Goal: Check status

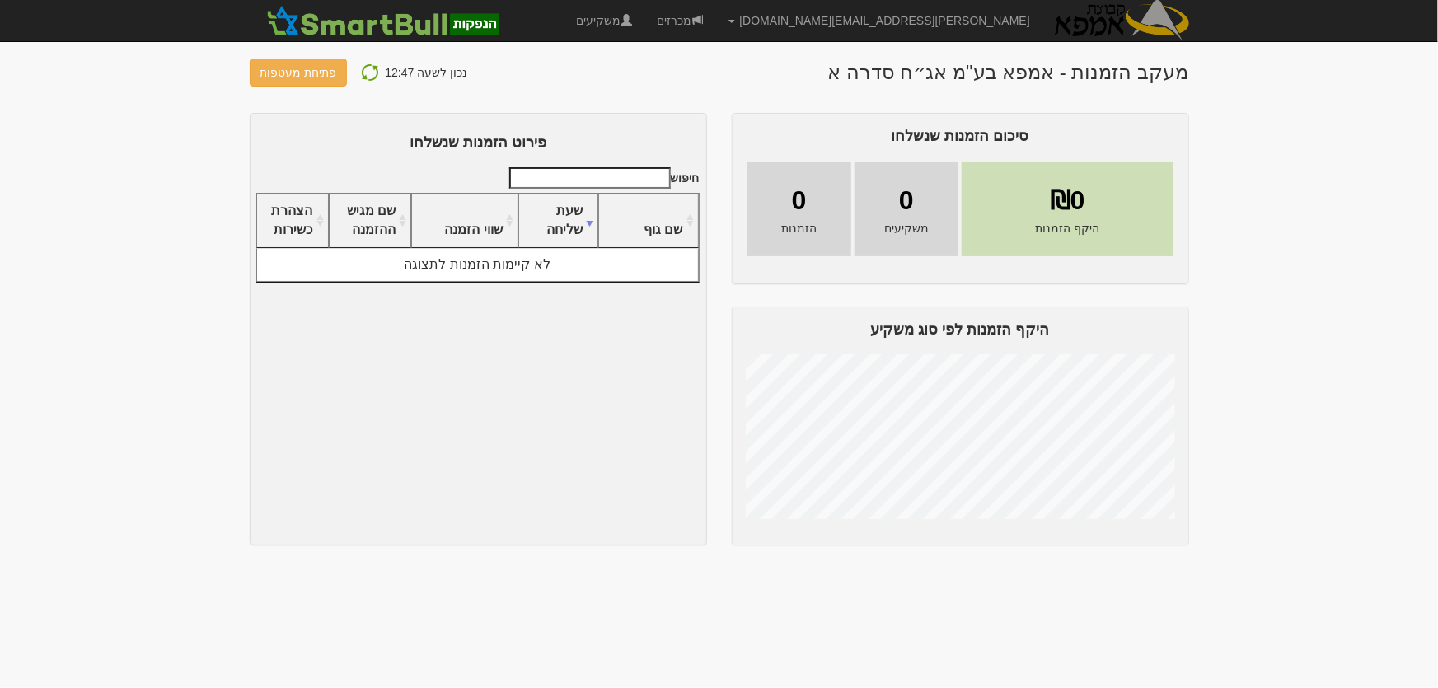
click at [364, 69] on img at bounding box center [370, 73] width 20 height 20
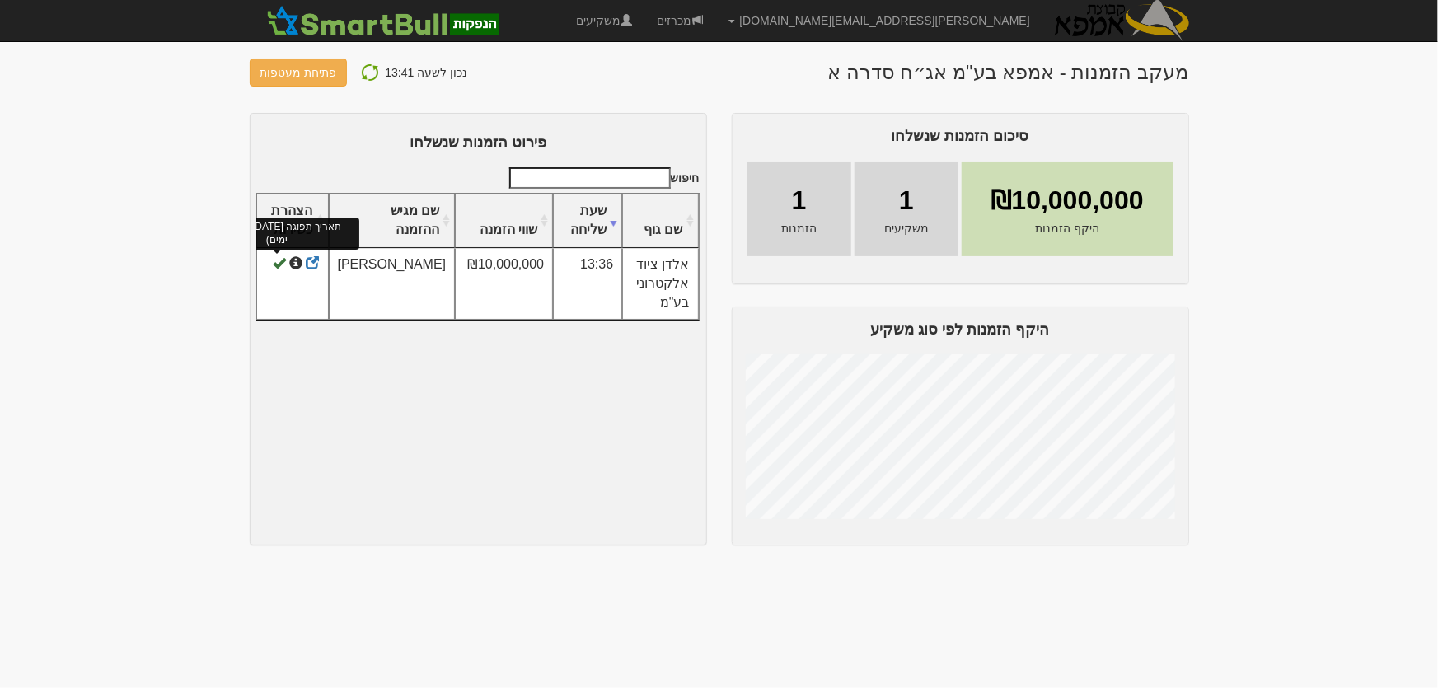
click at [273, 264] on span at bounding box center [279, 263] width 13 height 13
click at [716, 20] on link "מכרזים" at bounding box center [680, 20] width 71 height 41
click at [645, 18] on link "משקיעים" at bounding box center [604, 20] width 81 height 41
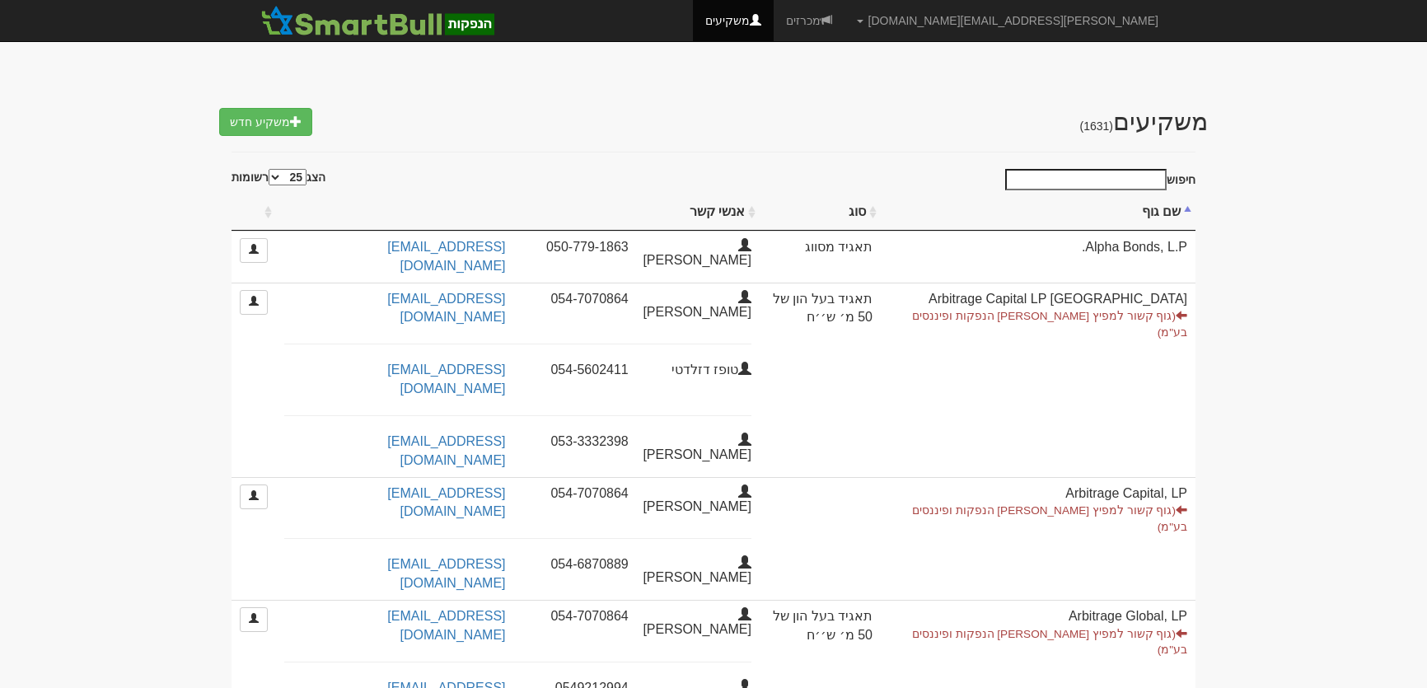
select select "25"
click at [1149, 180] on input "חיפוש" at bounding box center [1085, 179] width 161 height 21
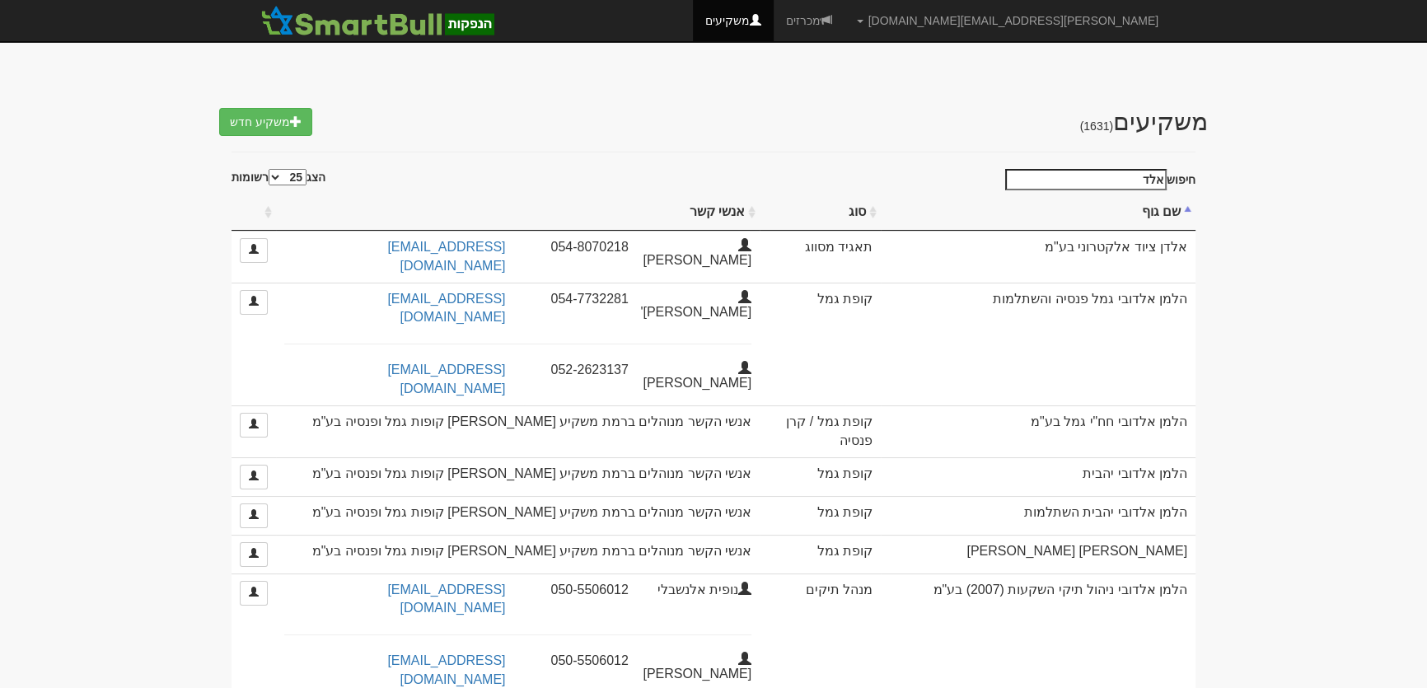
type input "אלד"
click at [845, 20] on link "מכרזים" at bounding box center [809, 20] width 71 height 41
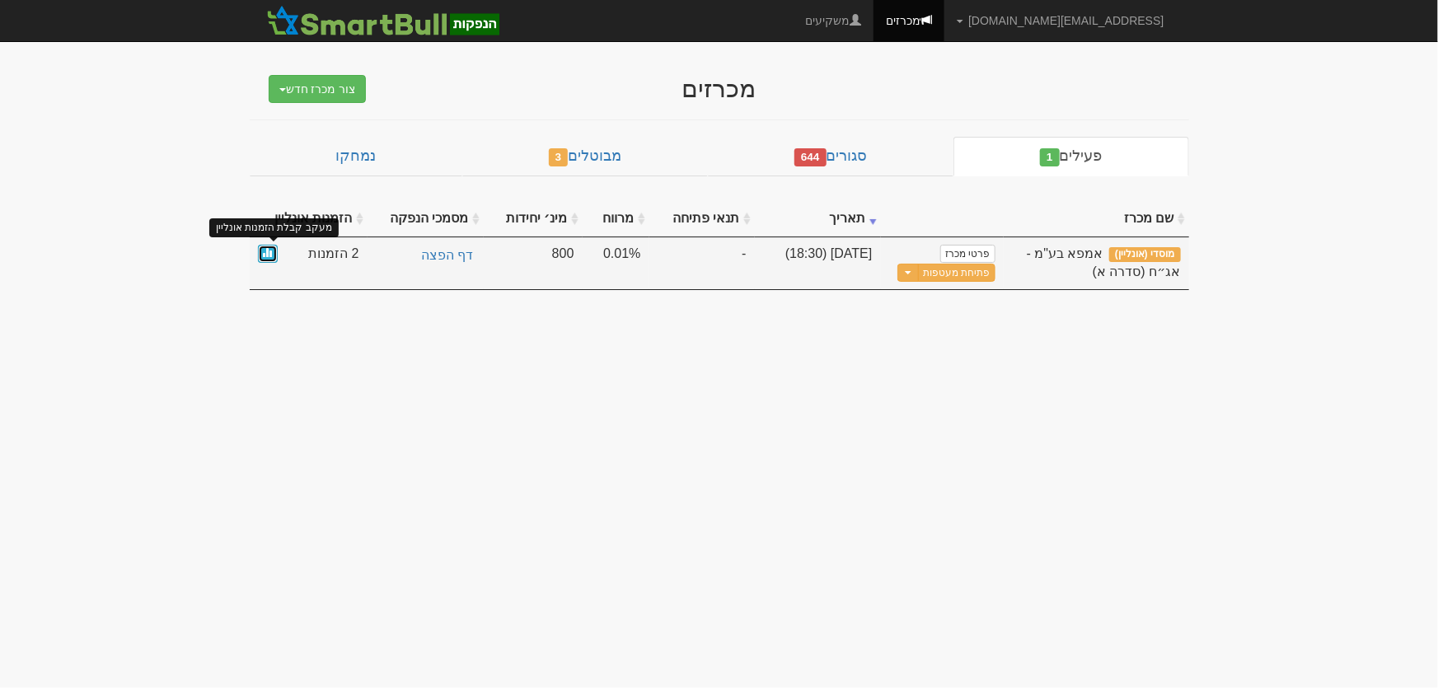
click at [271, 253] on span at bounding box center [268, 252] width 10 height 10
